Goal: Task Accomplishment & Management: Complete application form

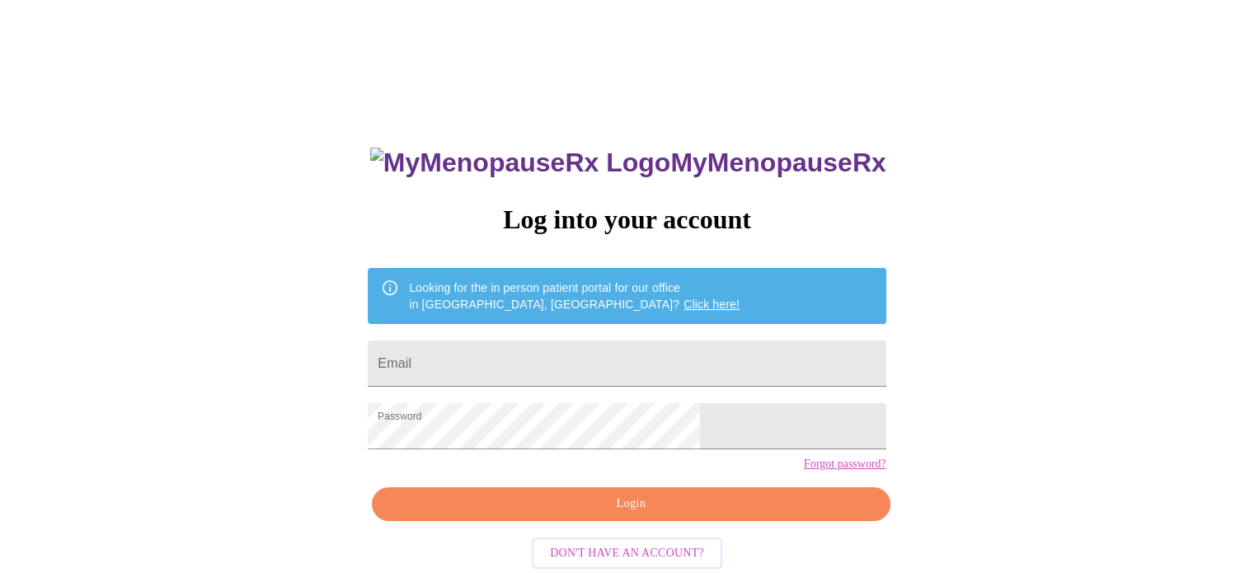
click at [638, 515] on span "Login" at bounding box center [631, 504] width 480 height 21
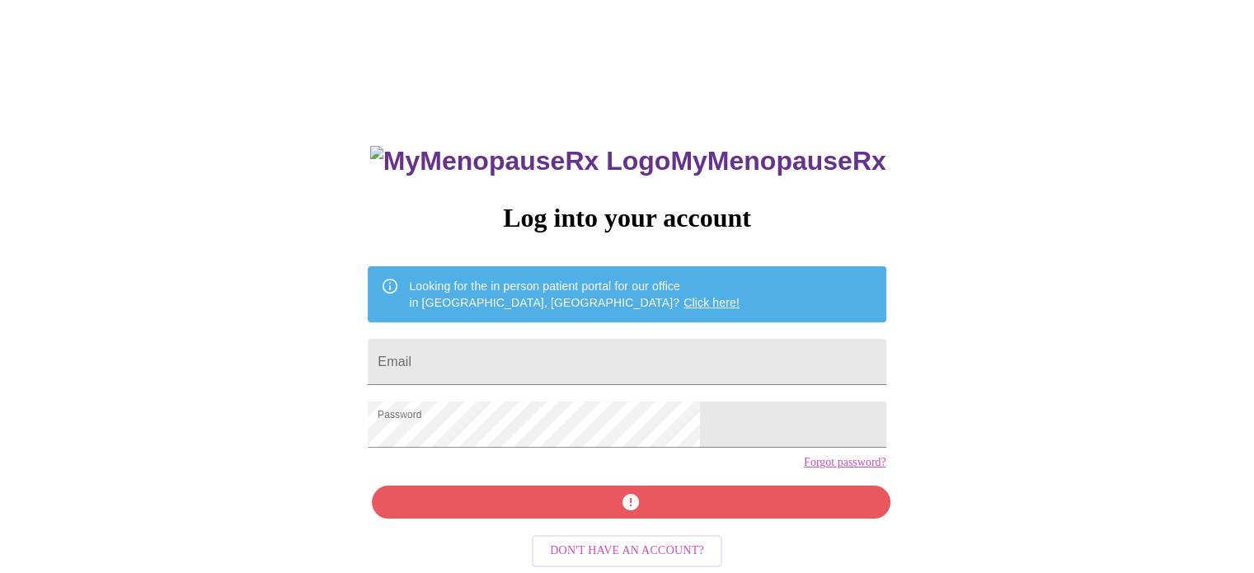
scroll to position [31, 0]
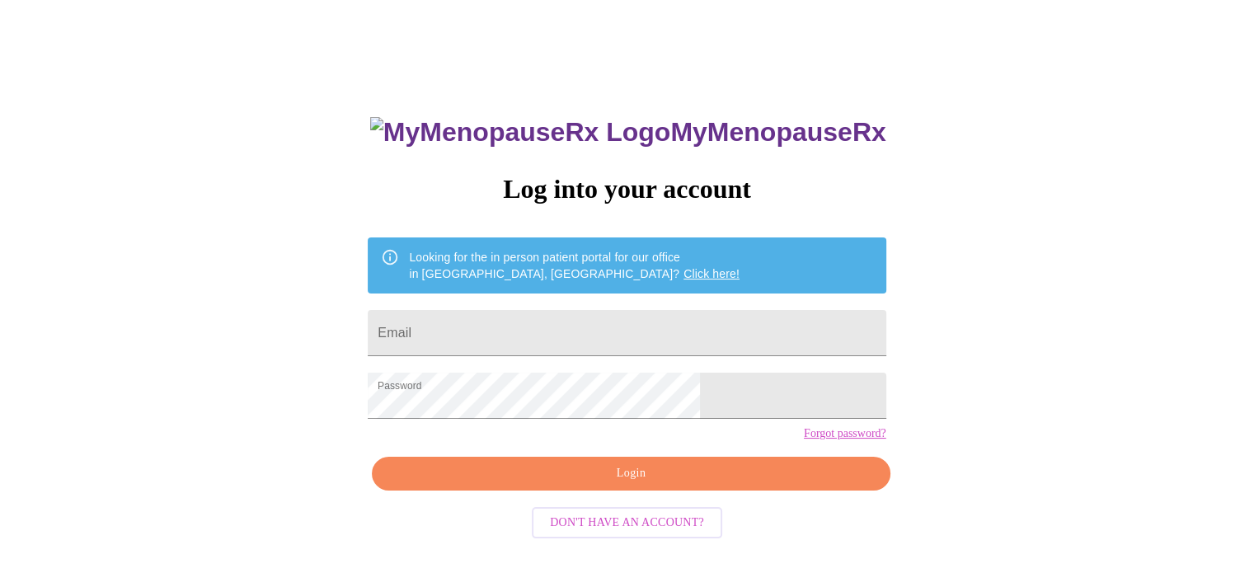
click at [611, 484] on span "Login" at bounding box center [631, 473] width 480 height 21
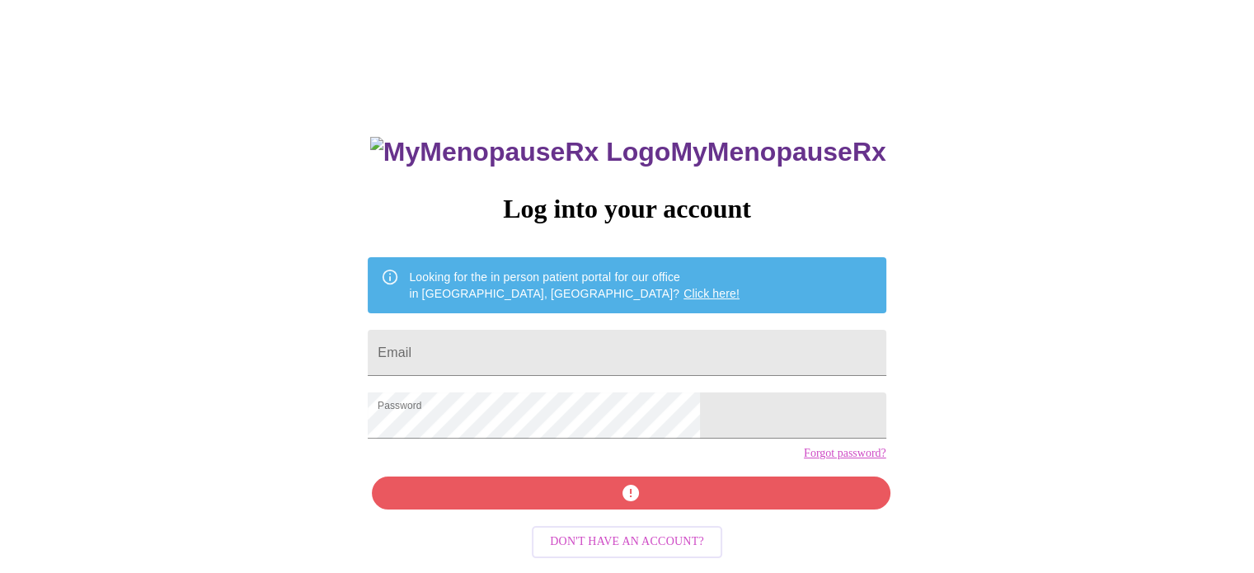
scroll to position [0, 0]
